Goal: Navigation & Orientation: Understand site structure

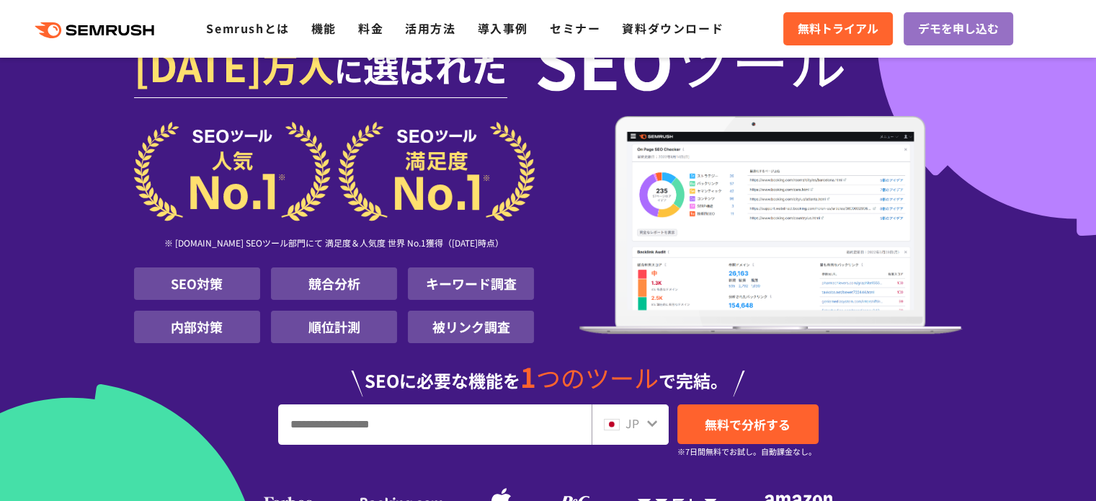
scroll to position [72, 0]
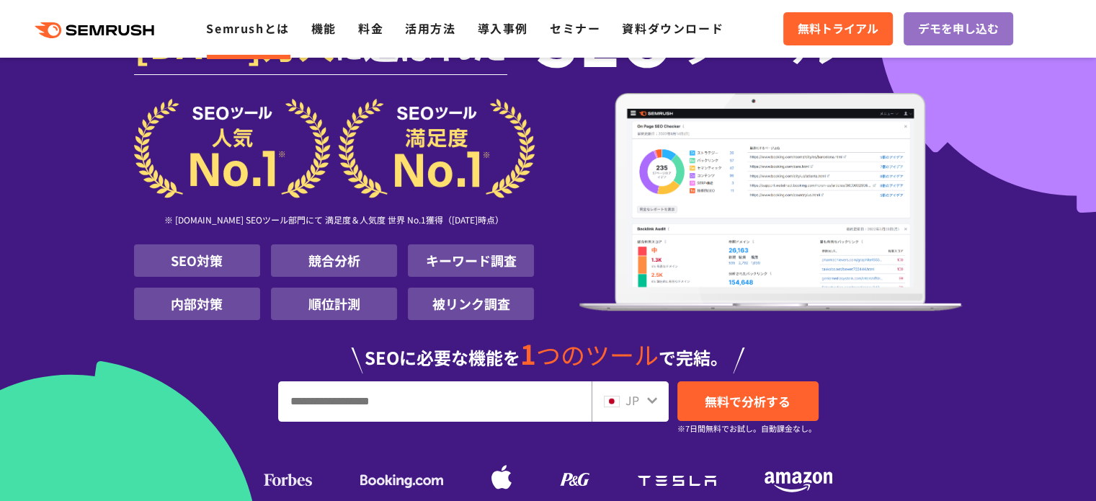
click at [256, 34] on link "Semrushとは" at bounding box center [247, 27] width 83 height 17
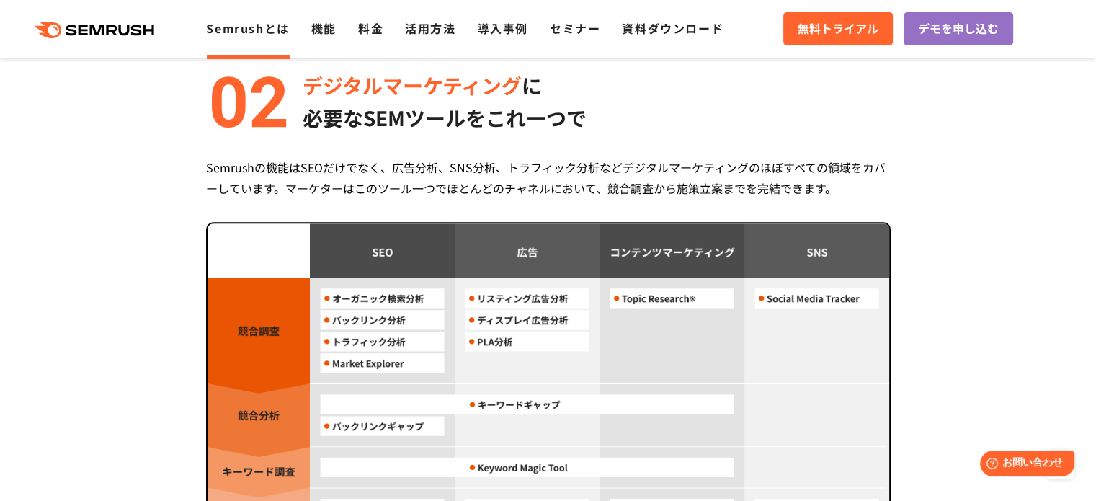
scroll to position [1153, 0]
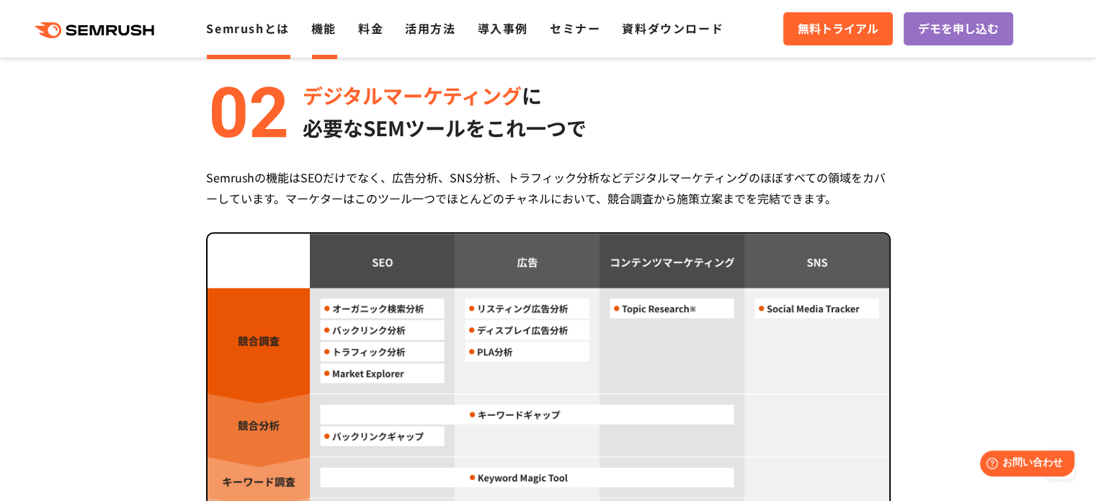
click at [334, 25] on link "機能" at bounding box center [323, 27] width 25 height 17
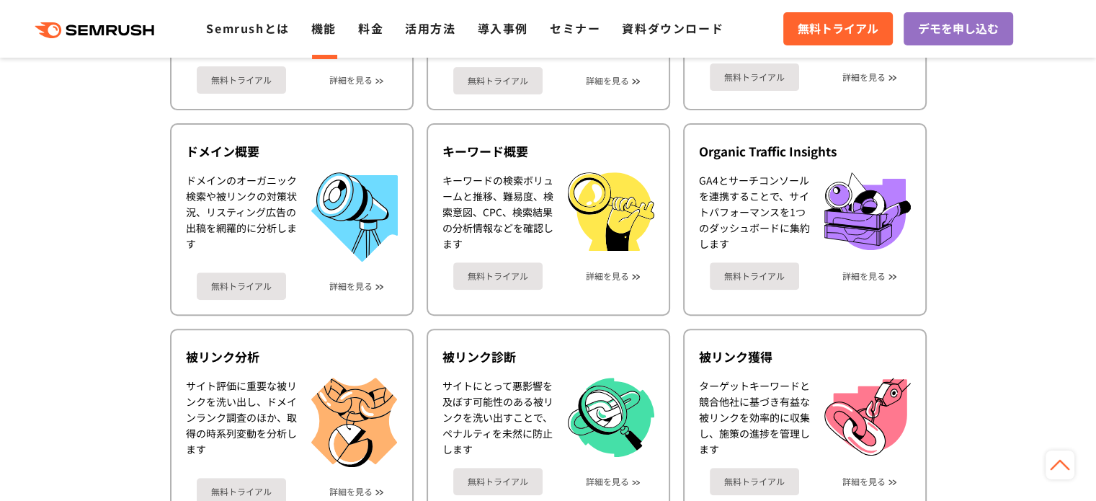
scroll to position [576, 0]
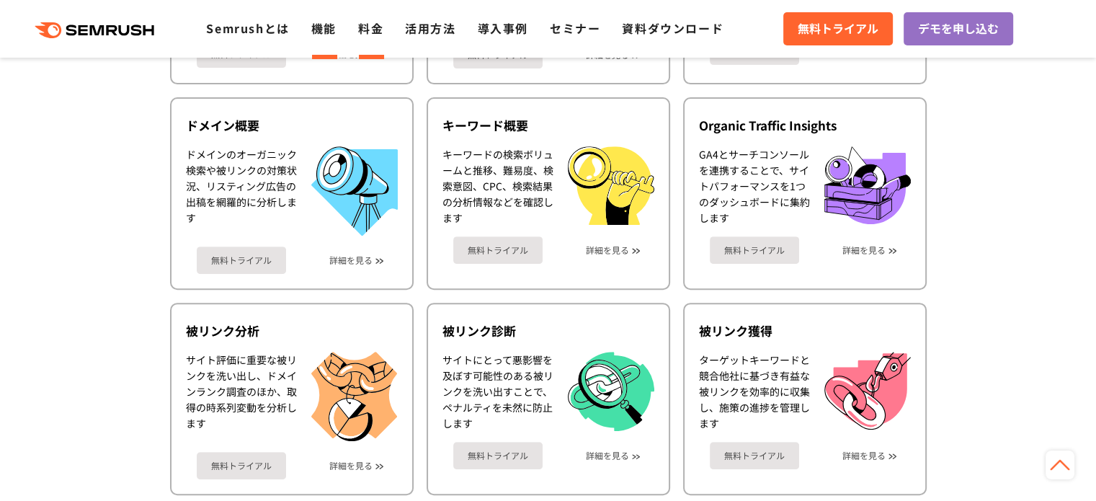
click at [369, 34] on link "料金" at bounding box center [370, 27] width 25 height 17
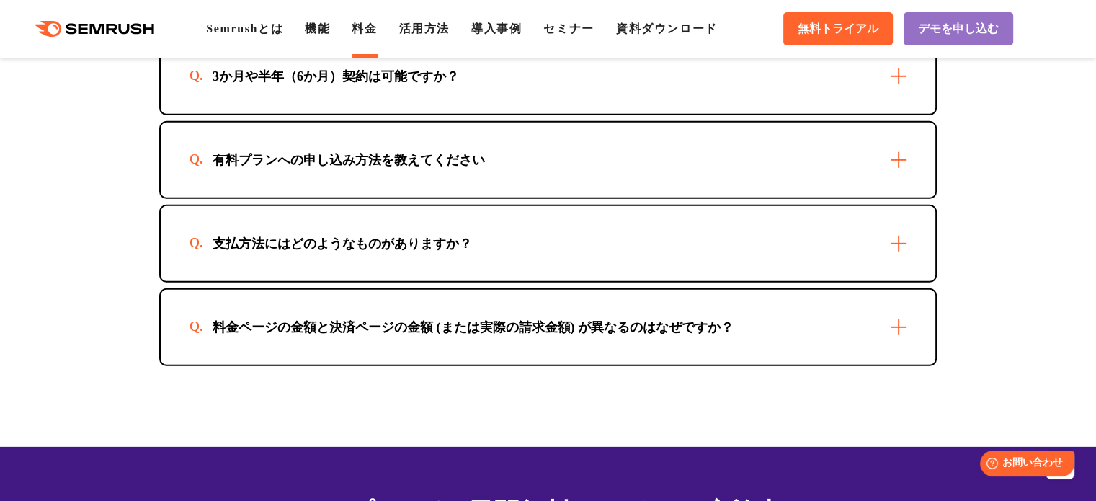
scroll to position [4323, 0]
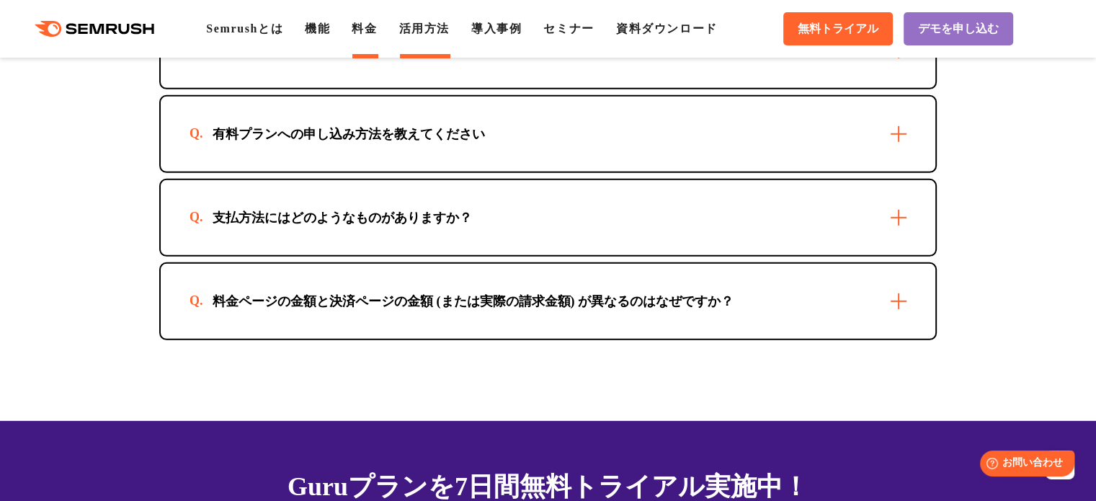
click at [424, 26] on link "活用方法" at bounding box center [424, 28] width 50 height 12
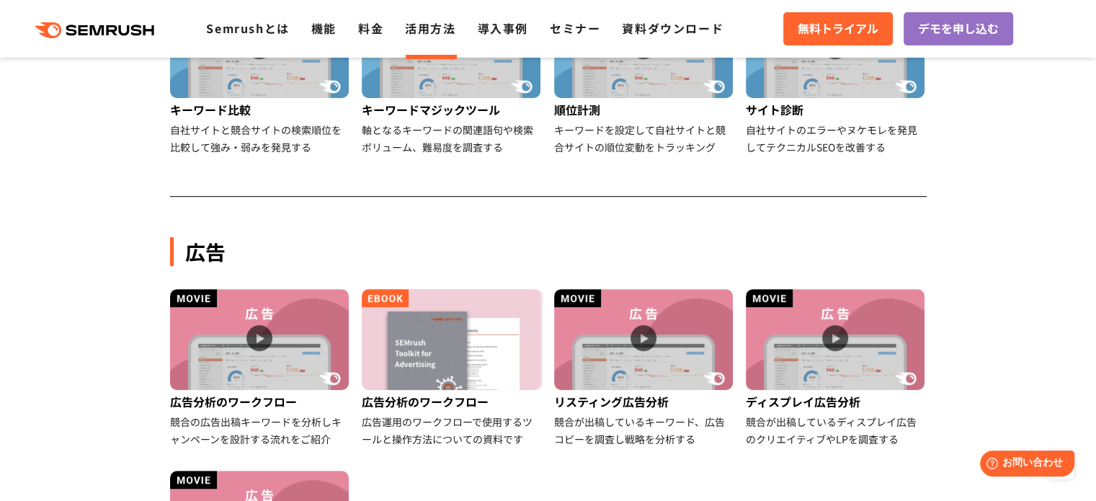
scroll to position [865, 0]
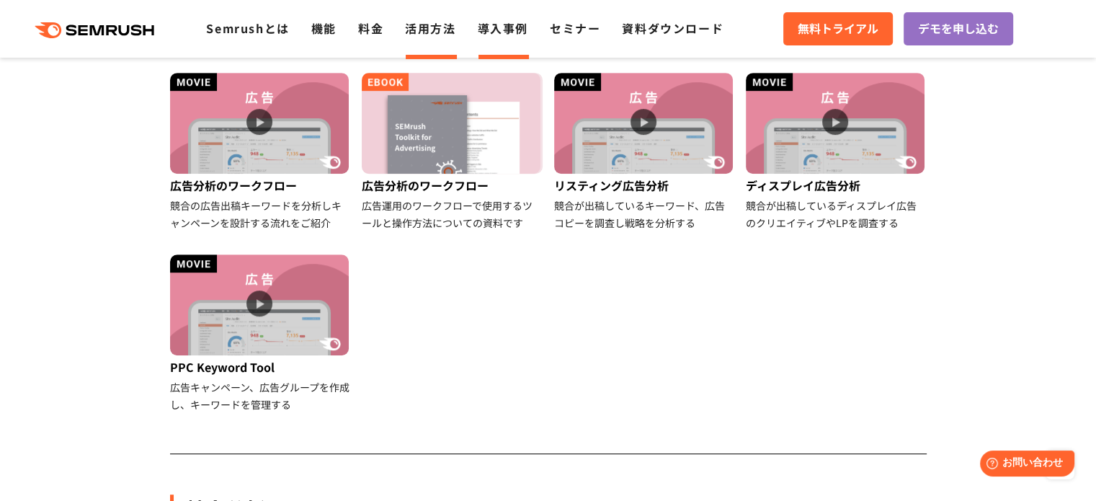
click at [504, 35] on link "導入事例" at bounding box center [503, 27] width 50 height 17
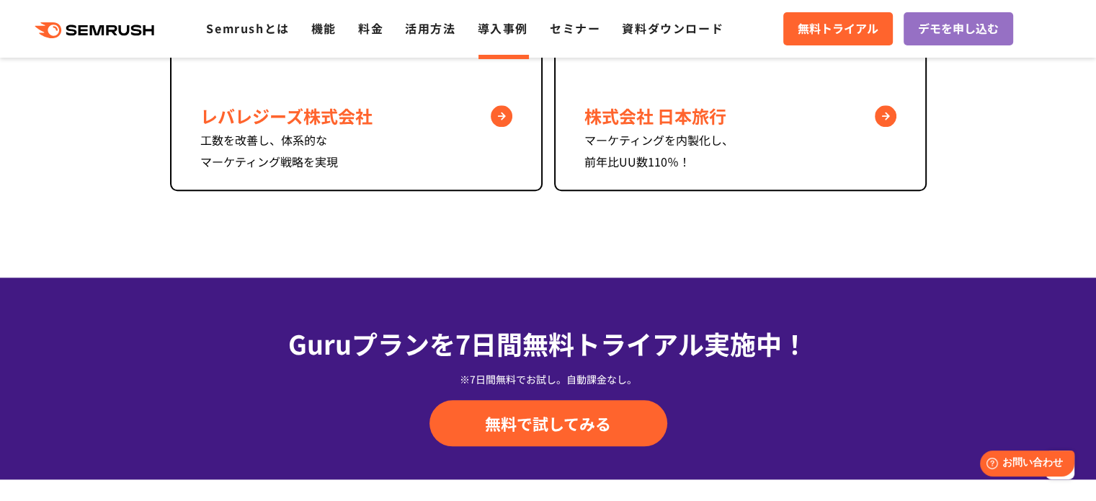
scroll to position [1441, 0]
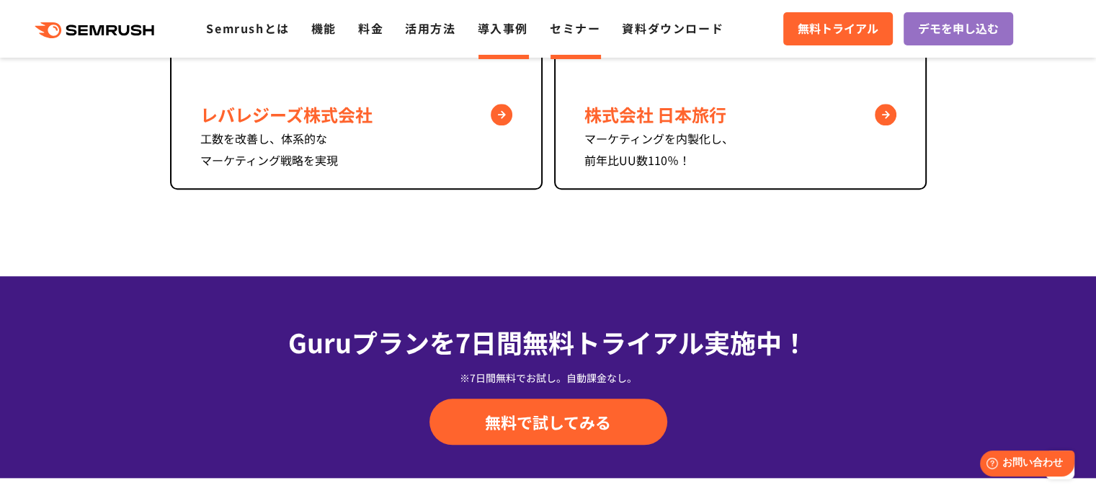
click at [573, 25] on link "セミナー" at bounding box center [575, 27] width 50 height 17
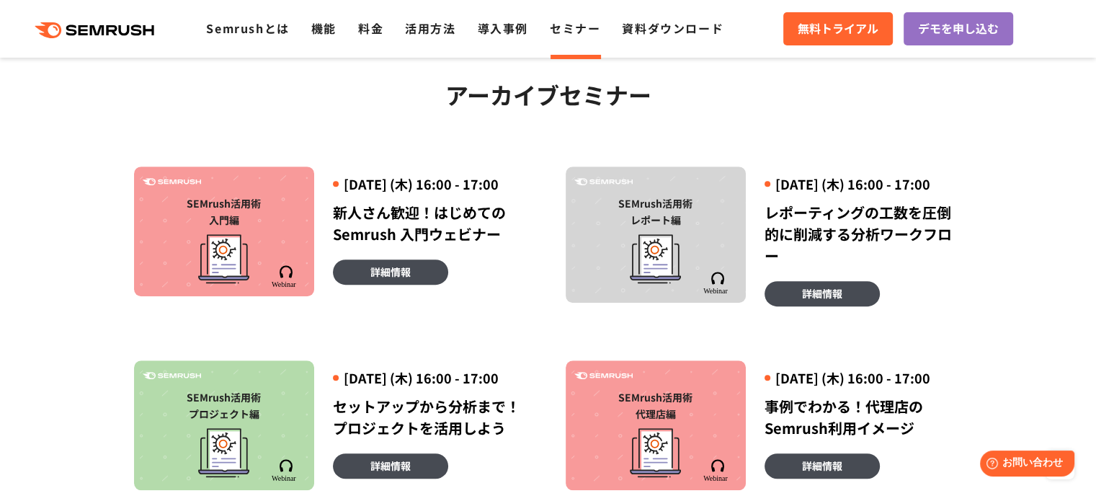
scroll to position [1009, 0]
